Goal: Find specific page/section: Find specific page/section

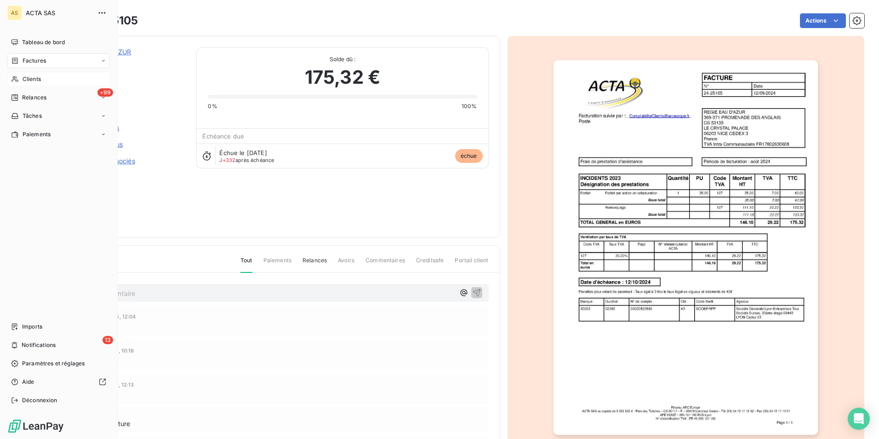
click at [29, 79] on span "Clients" at bounding box center [32, 79] width 18 height 8
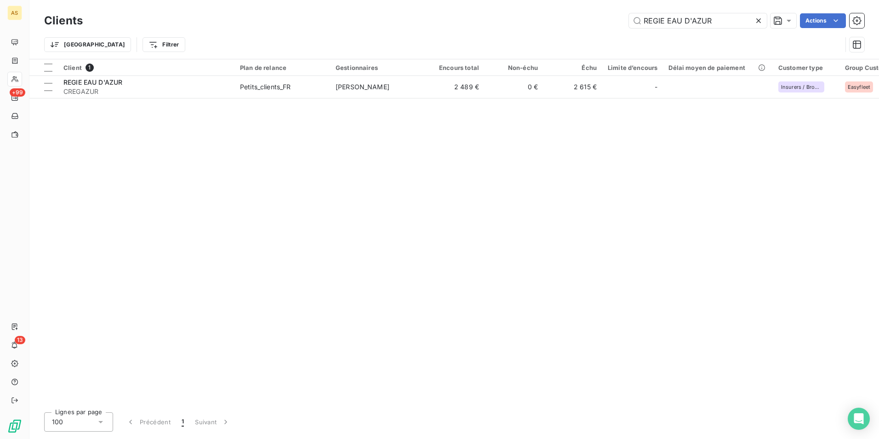
drag, startPoint x: 720, startPoint y: 21, endPoint x: 623, endPoint y: 17, distance: 98.0
click at [623, 17] on div "REGIE EAU D'AZUR Actions" at bounding box center [479, 20] width 771 height 15
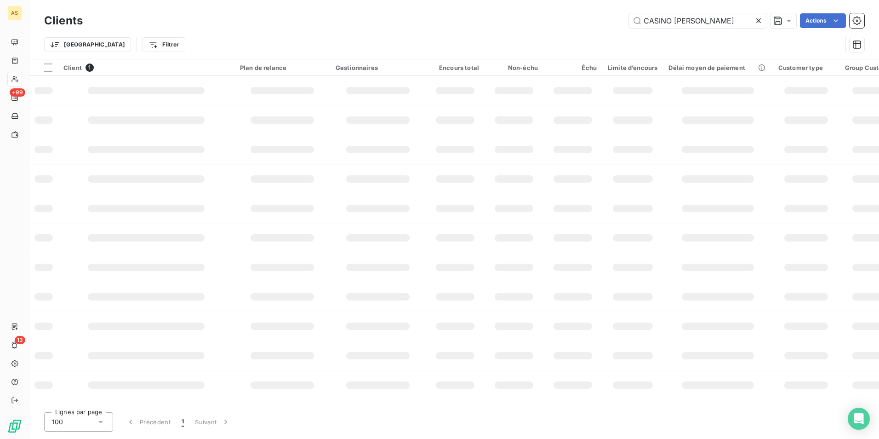
scroll to position [0, 8]
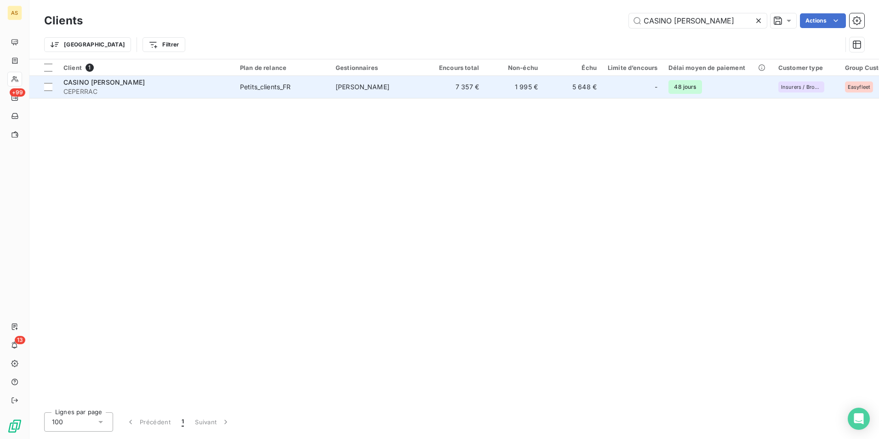
type input "CASINO [PERSON_NAME]"
click at [529, 96] on td "1 995 €" at bounding box center [514, 87] width 59 height 22
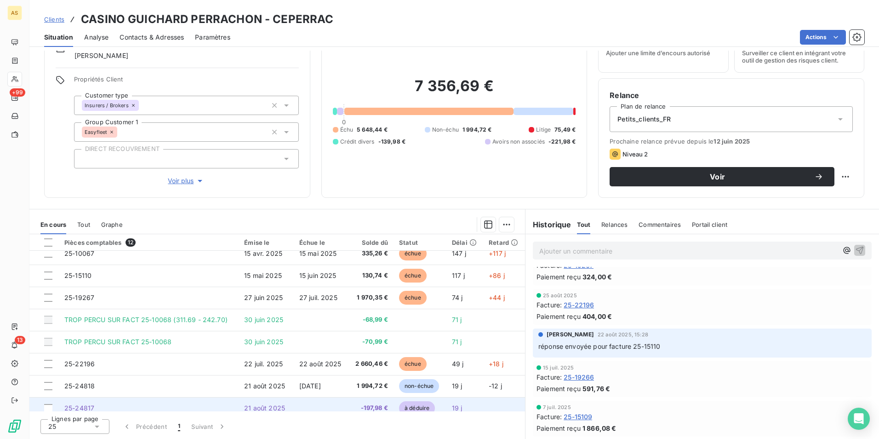
scroll to position [59, 0]
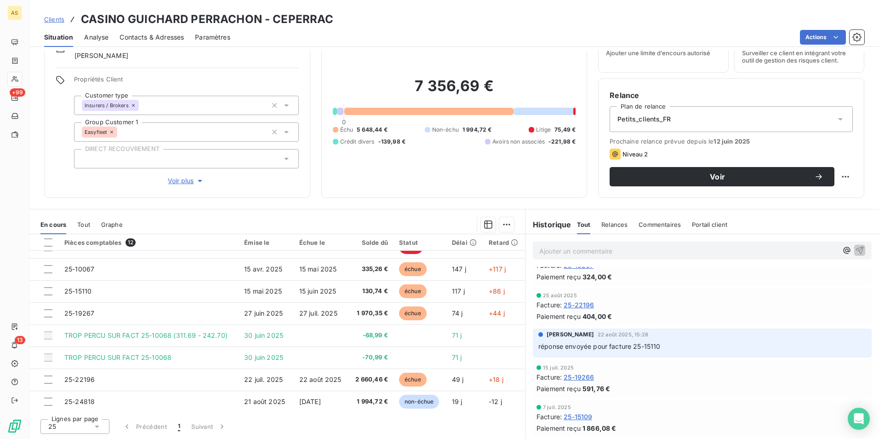
click at [85, 227] on span "Tout" at bounding box center [83, 224] width 13 height 7
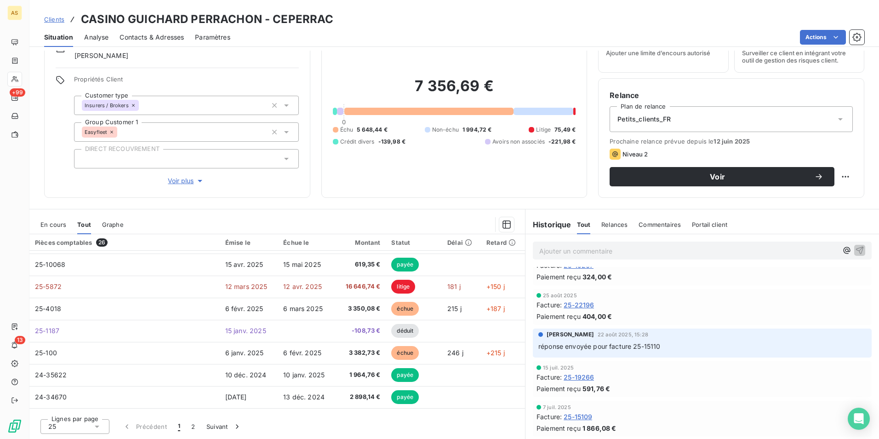
scroll to position [276, 0]
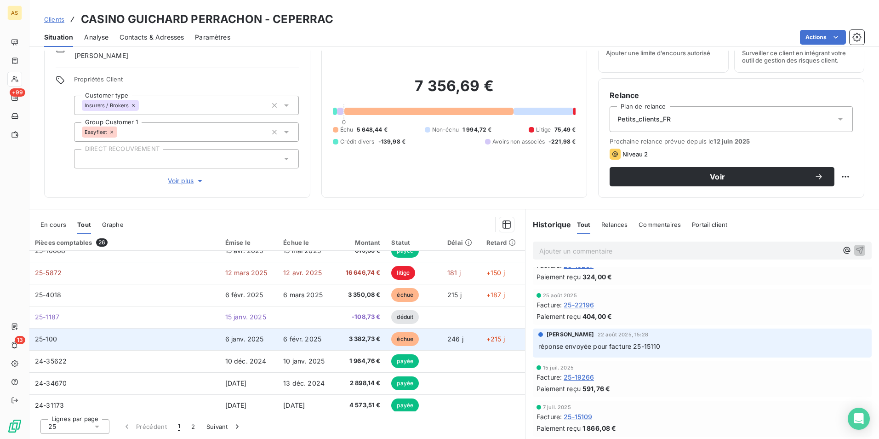
click at [92, 339] on td "25-100" at bounding box center [124, 339] width 190 height 22
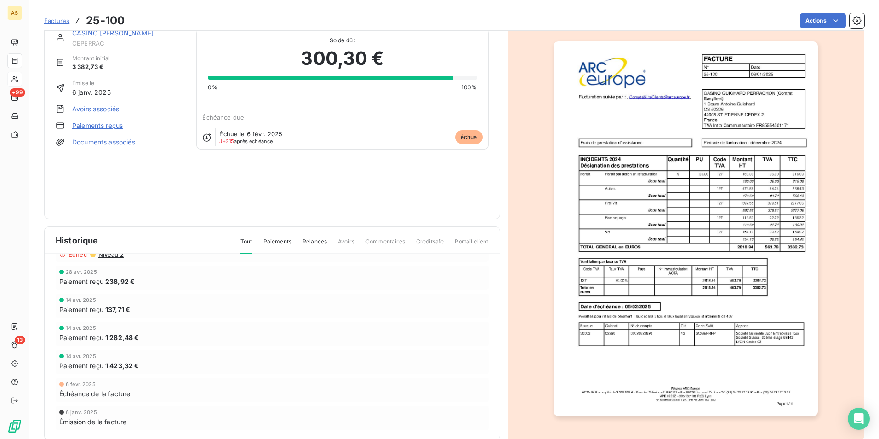
scroll to position [35, 0]
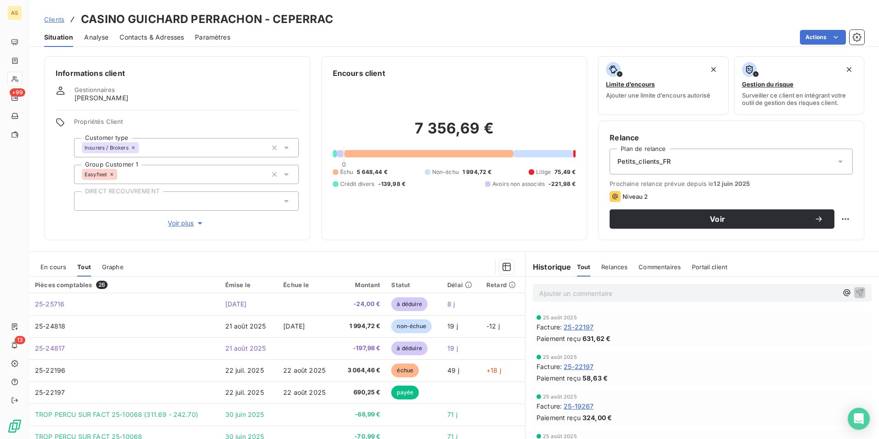
click at [60, 266] on span "En cours" at bounding box center [53, 266] width 26 height 7
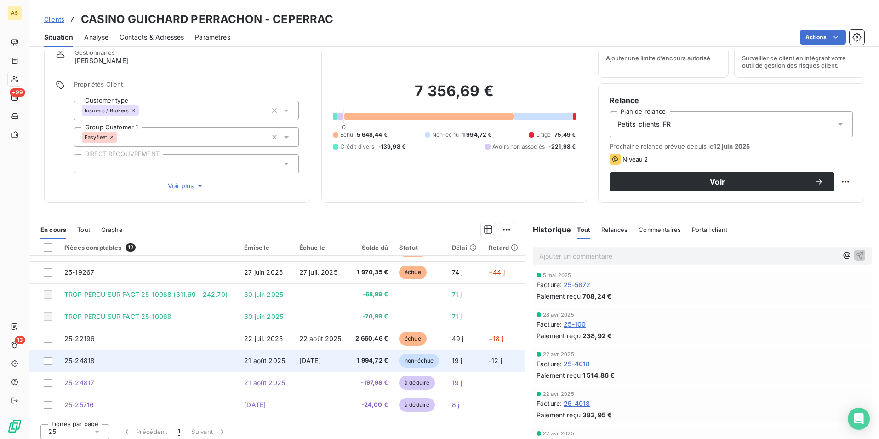
scroll to position [42, 0]
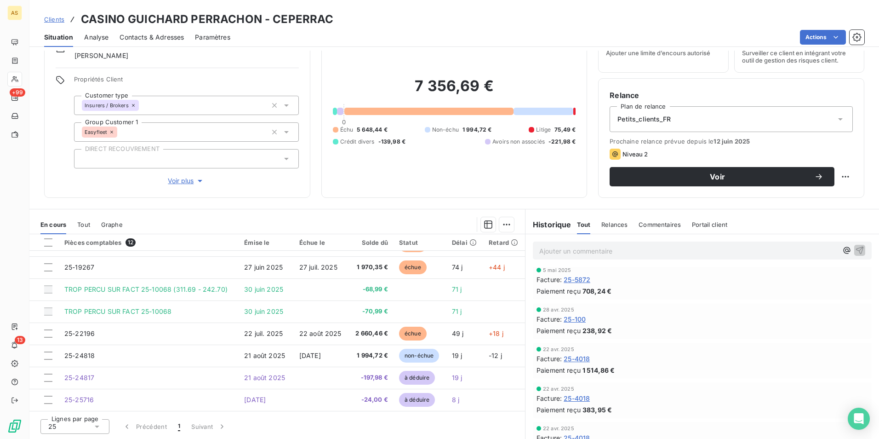
click at [86, 230] on div "Tout" at bounding box center [83, 224] width 13 height 19
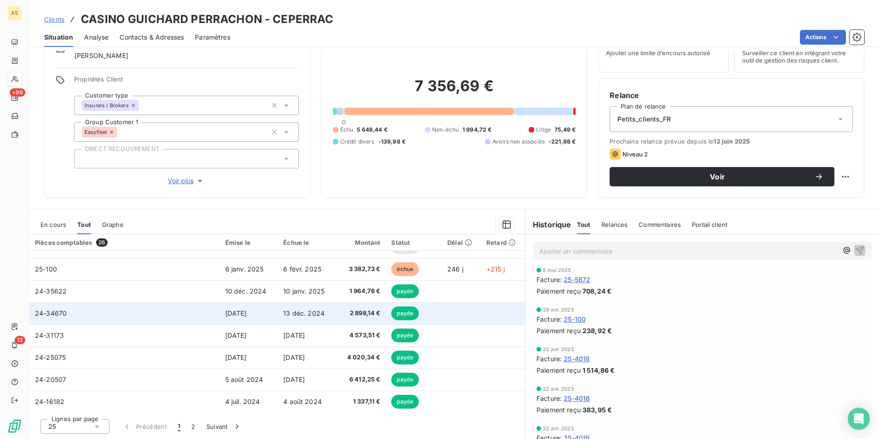
scroll to position [300, 0]
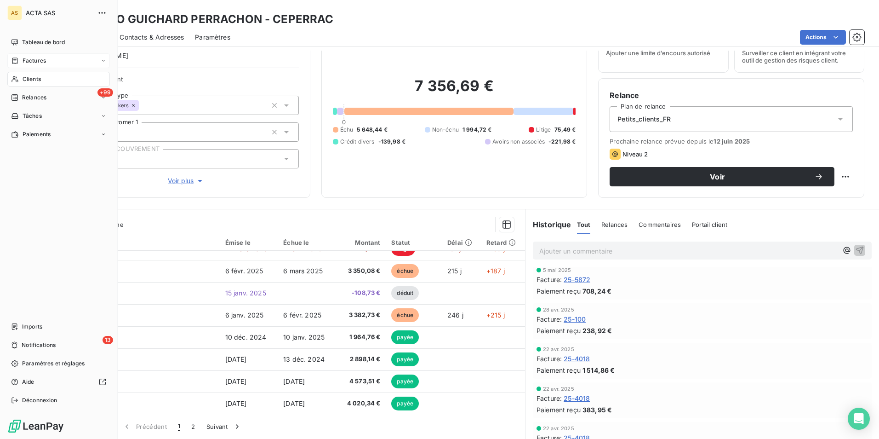
click at [25, 60] on span "Factures" at bounding box center [34, 61] width 23 height 8
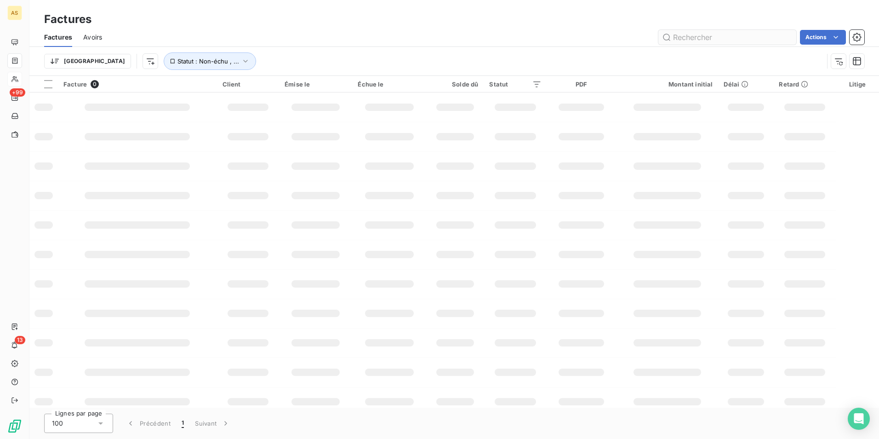
click at [694, 35] on input "text" at bounding box center [727, 37] width 138 height 15
click at [712, 32] on input "00608" at bounding box center [727, 37] width 138 height 15
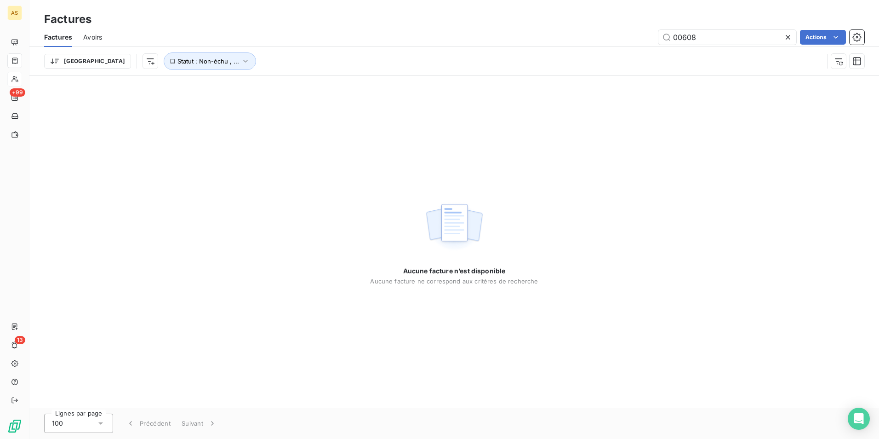
drag, startPoint x: 680, startPoint y: 38, endPoint x: 657, endPoint y: 35, distance: 23.6
click at [657, 35] on div "00608 Actions" at bounding box center [488, 37] width 751 height 15
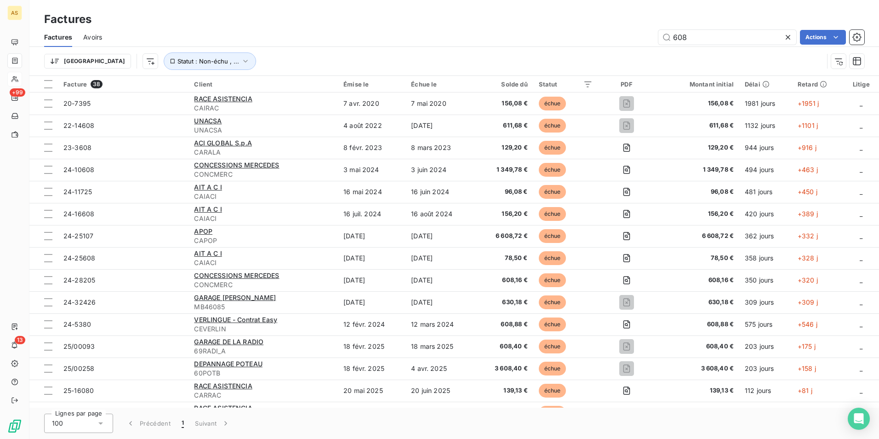
drag, startPoint x: 690, startPoint y: 39, endPoint x: 620, endPoint y: 29, distance: 71.1
click at [620, 29] on div "Factures Avoirs 608 Actions" at bounding box center [454, 37] width 850 height 19
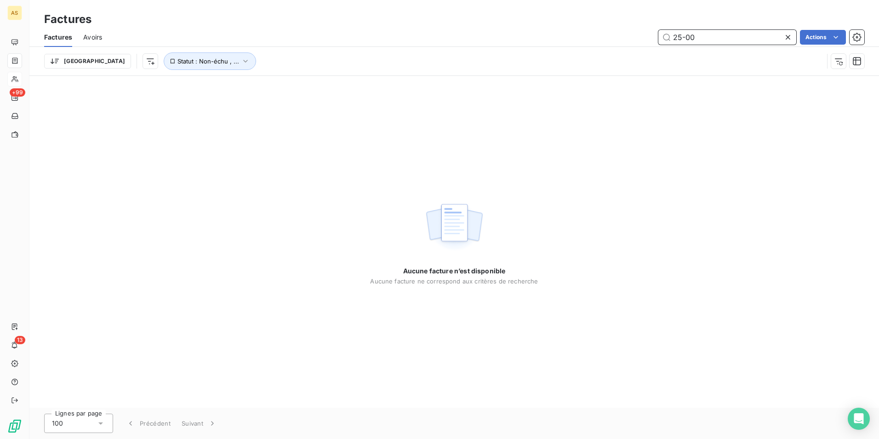
drag, startPoint x: 697, startPoint y: 34, endPoint x: 682, endPoint y: 41, distance: 16.0
click at [682, 41] on input "25-00" at bounding box center [727, 37] width 138 height 15
click at [683, 41] on input "25-00" at bounding box center [727, 37] width 138 height 15
click at [684, 40] on input "25-00" at bounding box center [727, 37] width 138 height 15
drag, startPoint x: 699, startPoint y: 34, endPoint x: 681, endPoint y: 34, distance: 18.4
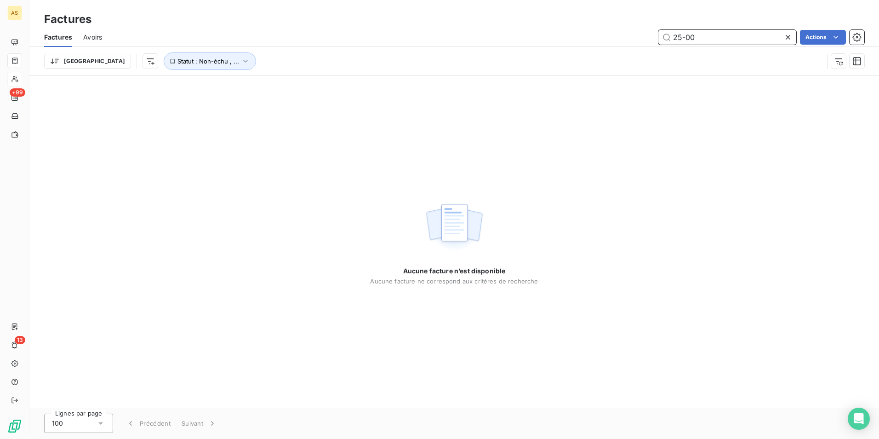
click at [681, 34] on input "25-00" at bounding box center [727, 37] width 138 height 15
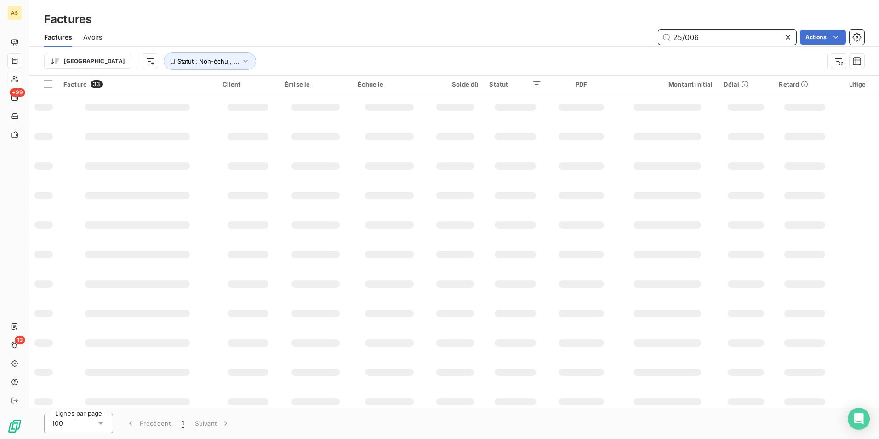
click at [706, 33] on input "25/006" at bounding box center [727, 37] width 138 height 15
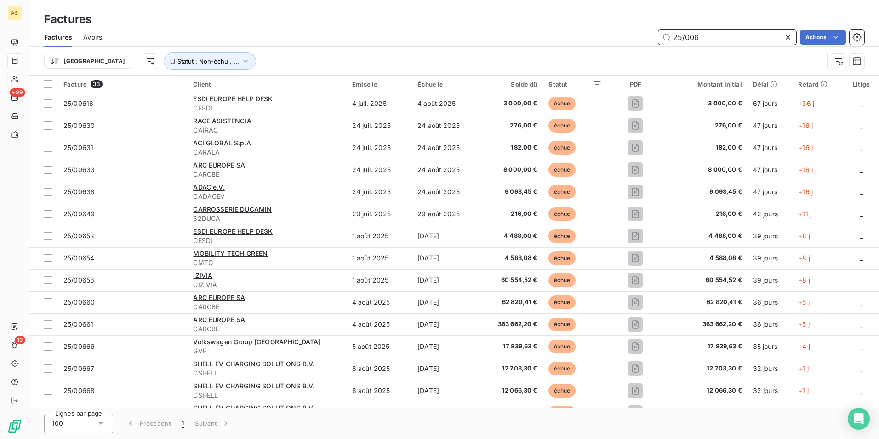
drag, startPoint x: 705, startPoint y: 34, endPoint x: 640, endPoint y: 24, distance: 66.1
click at [640, 24] on div "Factures Factures Avoirs 25/006 Actions Trier Statut : Non-échu , ..." at bounding box center [454, 38] width 850 height 76
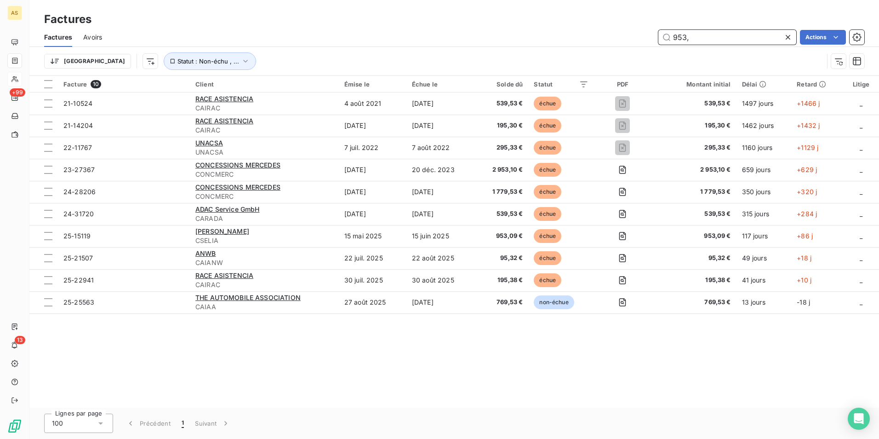
drag, startPoint x: 697, startPoint y: 37, endPoint x: 579, endPoint y: 16, distance: 119.6
click at [579, 16] on div "Factures Factures Avoirs 953, Actions Trier Statut : Non-échu , ..." at bounding box center [454, 38] width 850 height 76
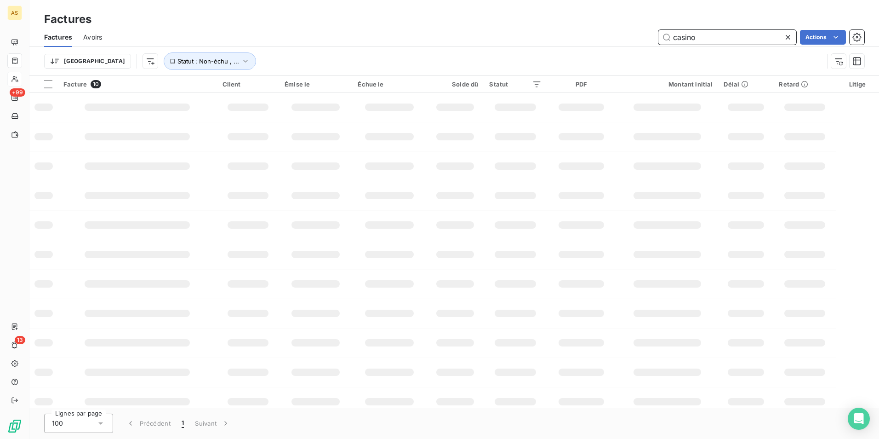
type input "casino"
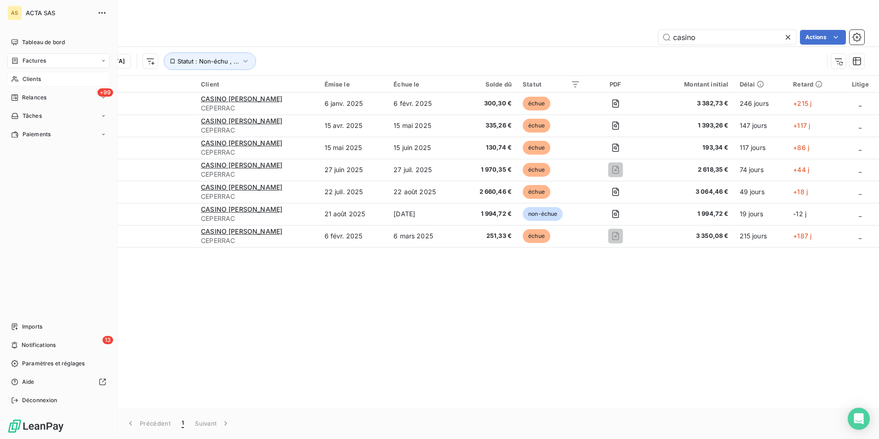
click at [15, 77] on icon at bounding box center [14, 79] width 6 height 6
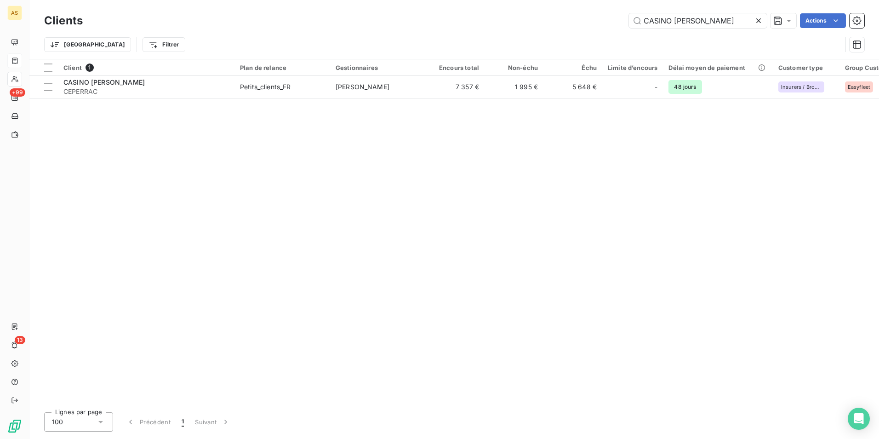
drag, startPoint x: 757, startPoint y: 19, endPoint x: 675, endPoint y: 41, distance: 84.3
click at [757, 19] on icon at bounding box center [758, 20] width 9 height 9
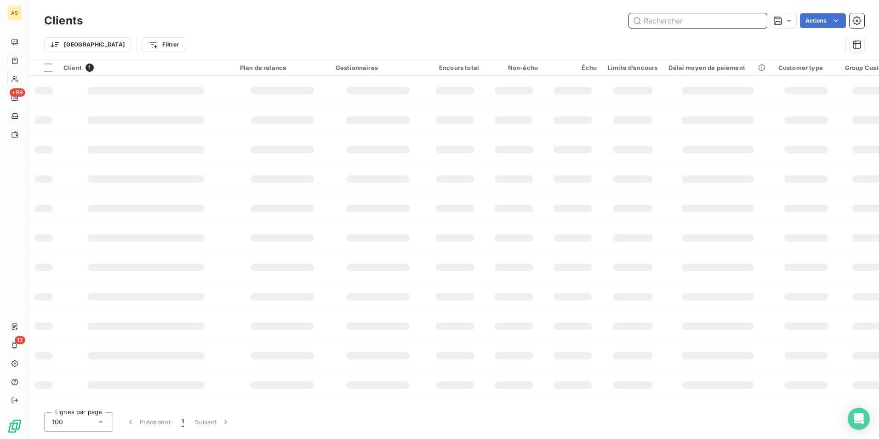
click at [685, 23] on input "text" at bounding box center [698, 20] width 138 height 15
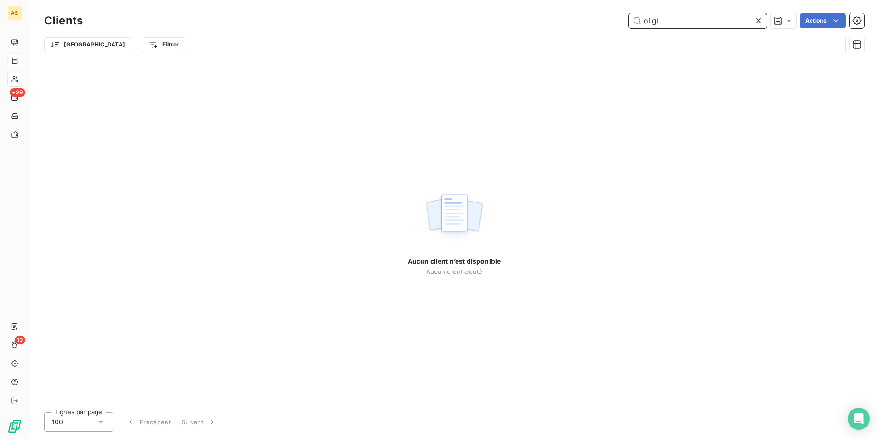
drag, startPoint x: 659, startPoint y: 20, endPoint x: 589, endPoint y: 20, distance: 70.3
click at [589, 20] on div "oligi Actions" at bounding box center [479, 20] width 771 height 15
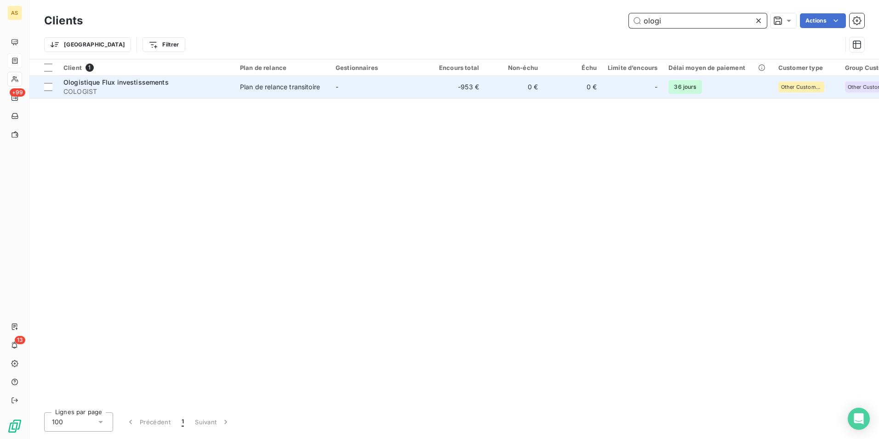
type input "ologi"
click at [112, 87] on span "COLOGIST" at bounding box center [146, 91] width 166 height 9
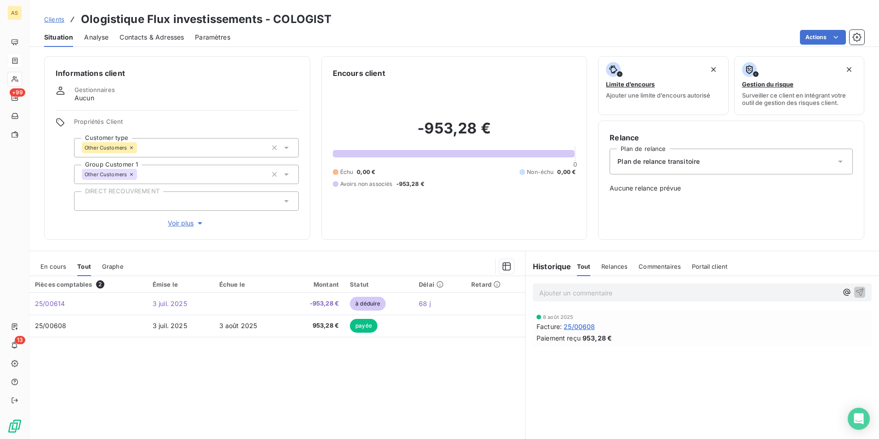
click at [55, 18] on span "Clients" at bounding box center [54, 19] width 20 height 7
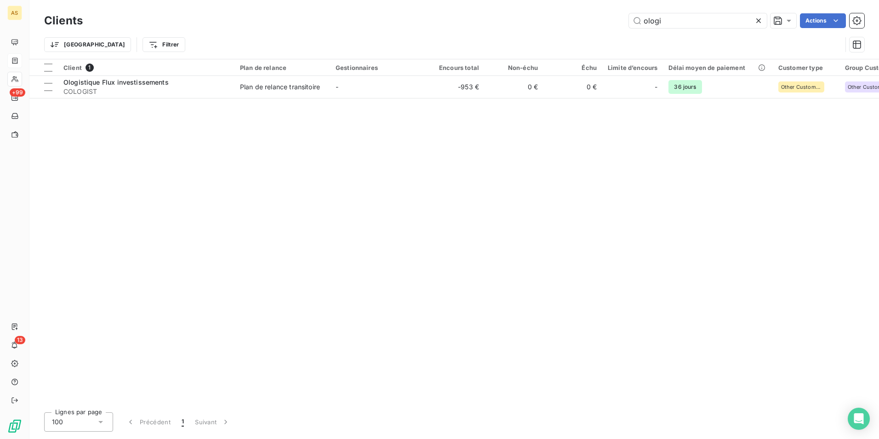
drag, startPoint x: 666, startPoint y: 23, endPoint x: 564, endPoint y: 14, distance: 102.0
click at [564, 14] on div "ologi Actions" at bounding box center [479, 20] width 771 height 15
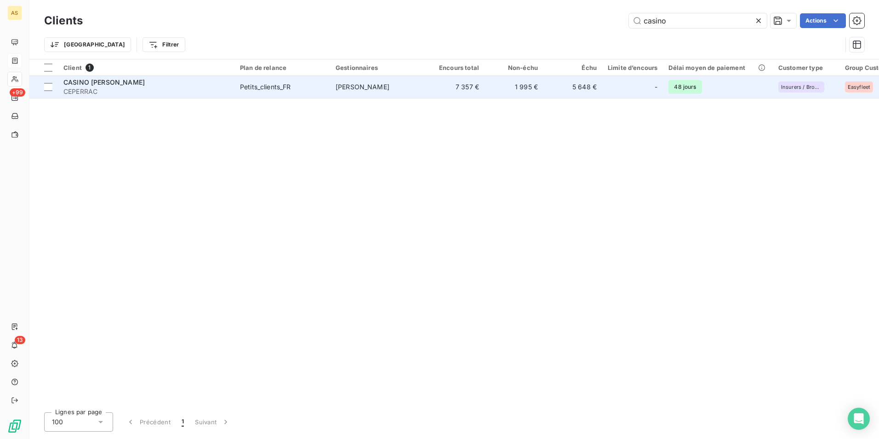
type input "casino"
click at [118, 81] on span "CASINO [PERSON_NAME]" at bounding box center [103, 82] width 81 height 8
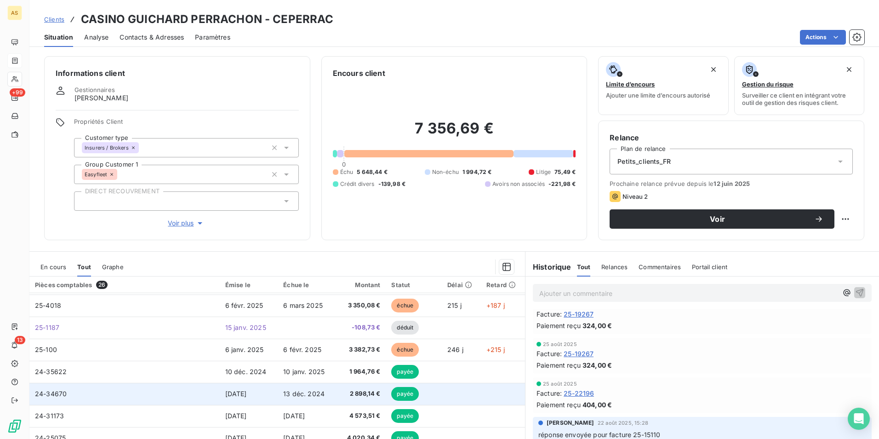
scroll to position [322, 0]
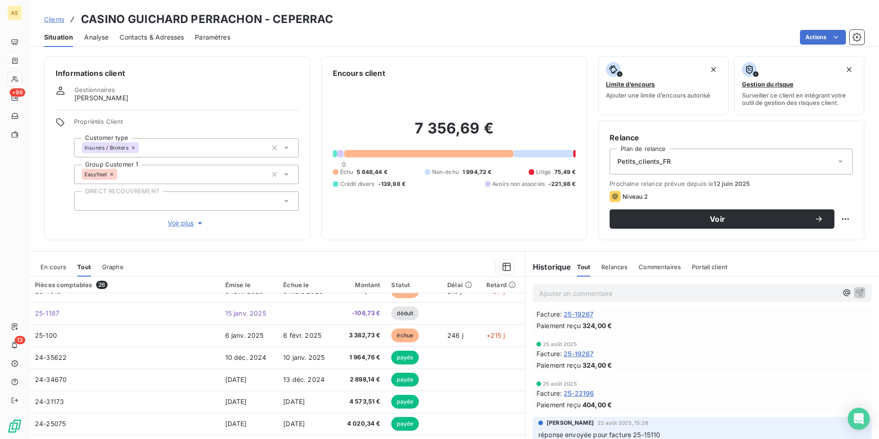
click at [47, 270] on div "En cours" at bounding box center [53, 266] width 26 height 19
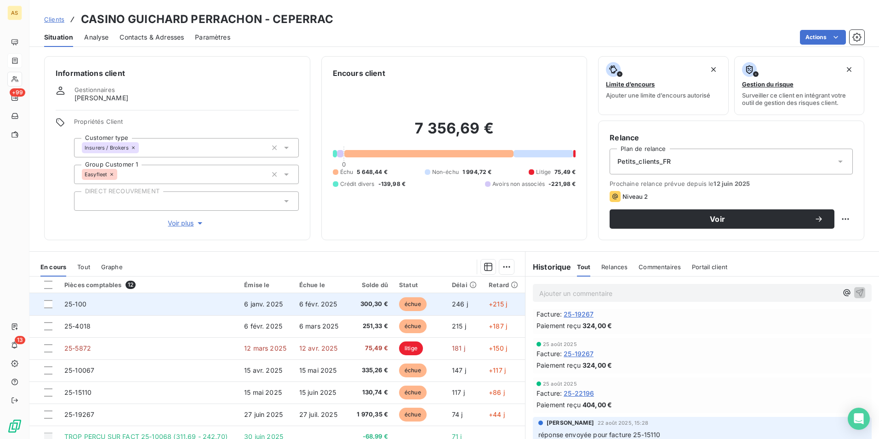
click at [220, 307] on td "25-100" at bounding box center [149, 304] width 180 height 22
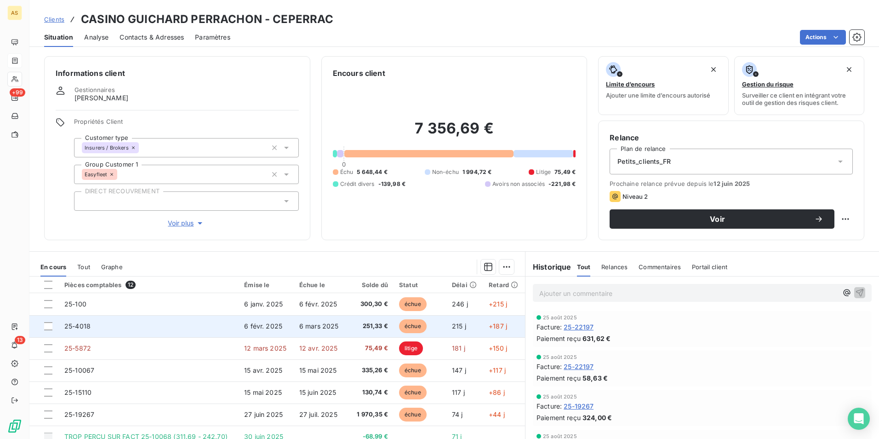
click at [354, 326] on span "251,33 €" at bounding box center [371, 325] width 34 height 9
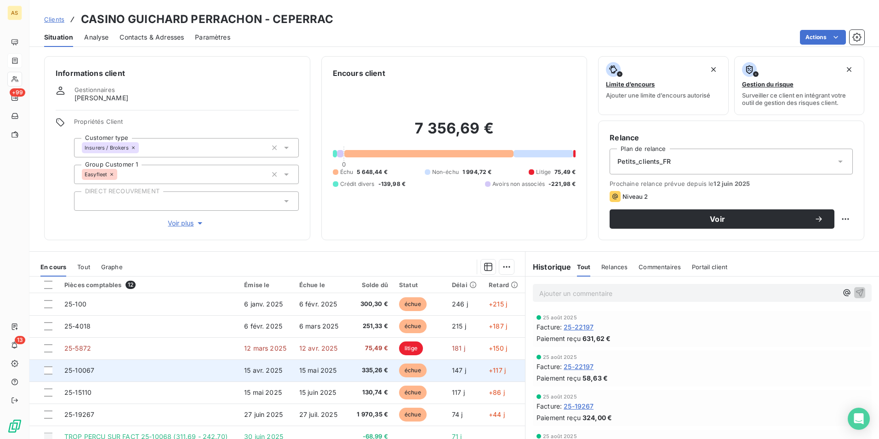
click at [340, 366] on td "15 mai 2025" at bounding box center [321, 370] width 55 height 22
